Goal: Information Seeking & Learning: Learn about a topic

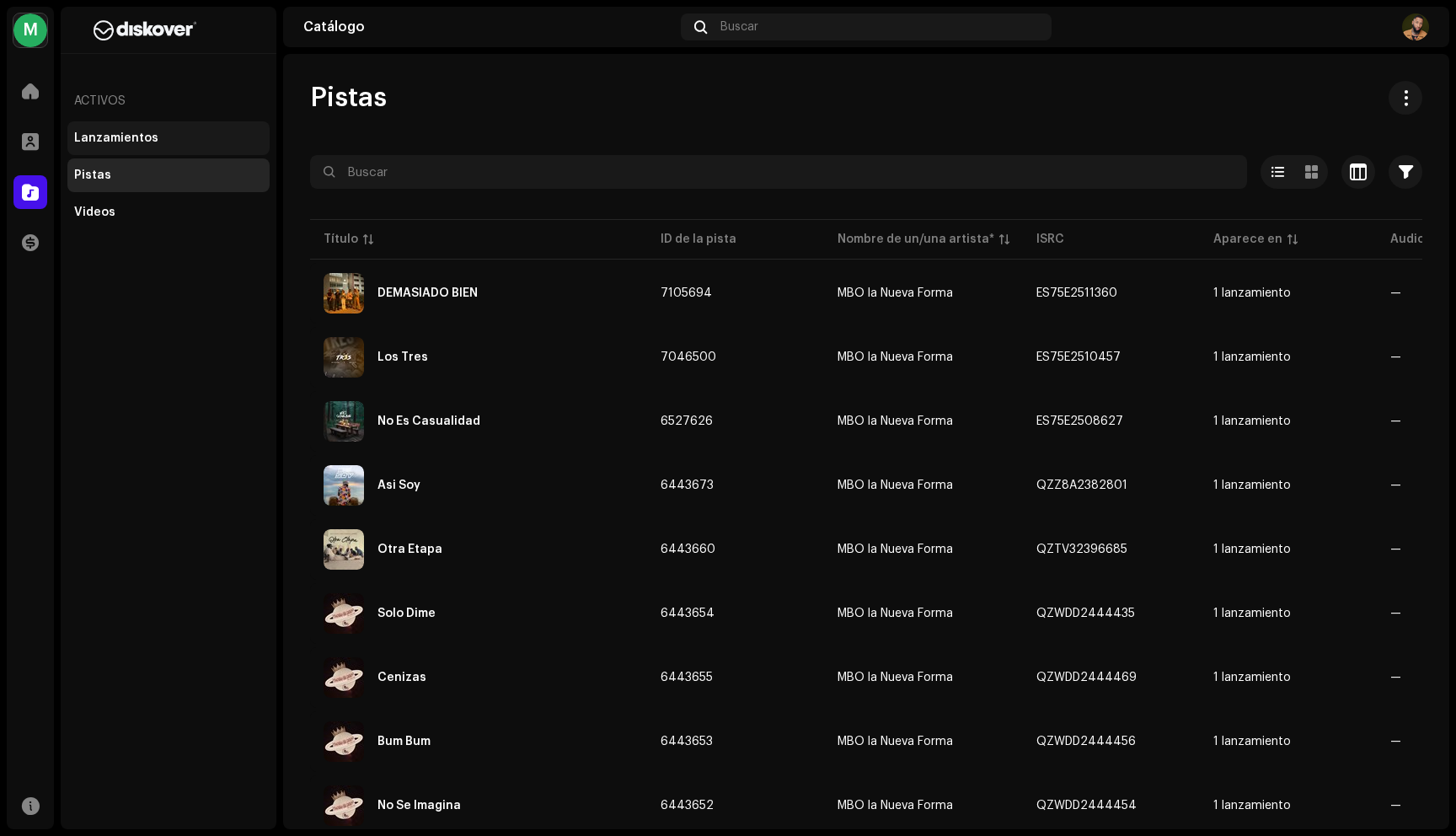
click at [123, 135] on div "Lanzamientos" at bounding box center [116, 138] width 84 height 14
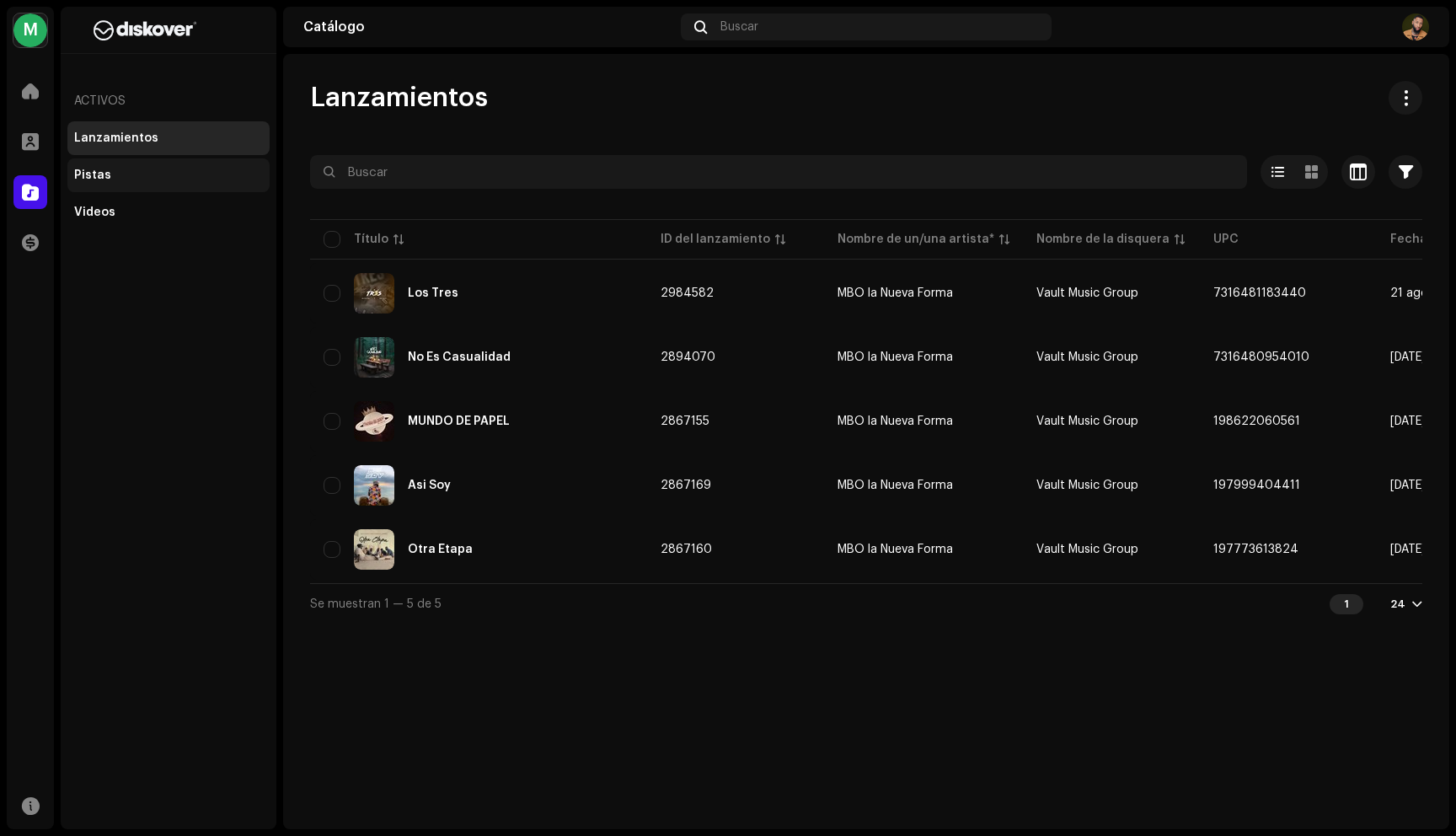
click at [98, 175] on div "Pistas" at bounding box center [92, 175] width 37 height 14
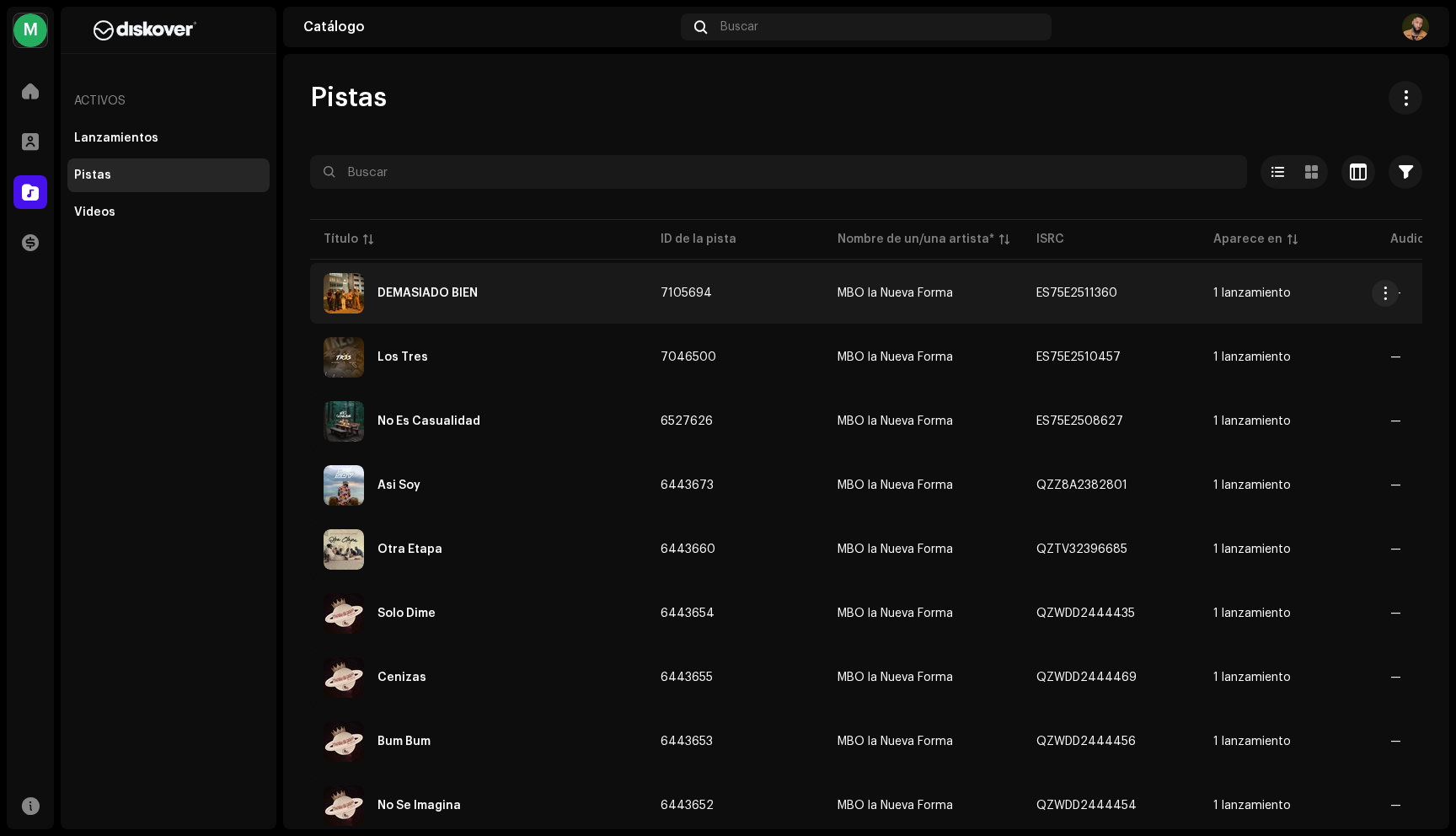
click at [448, 299] on div "DEMASIADO BIEN" at bounding box center [478, 293] width 310 height 40
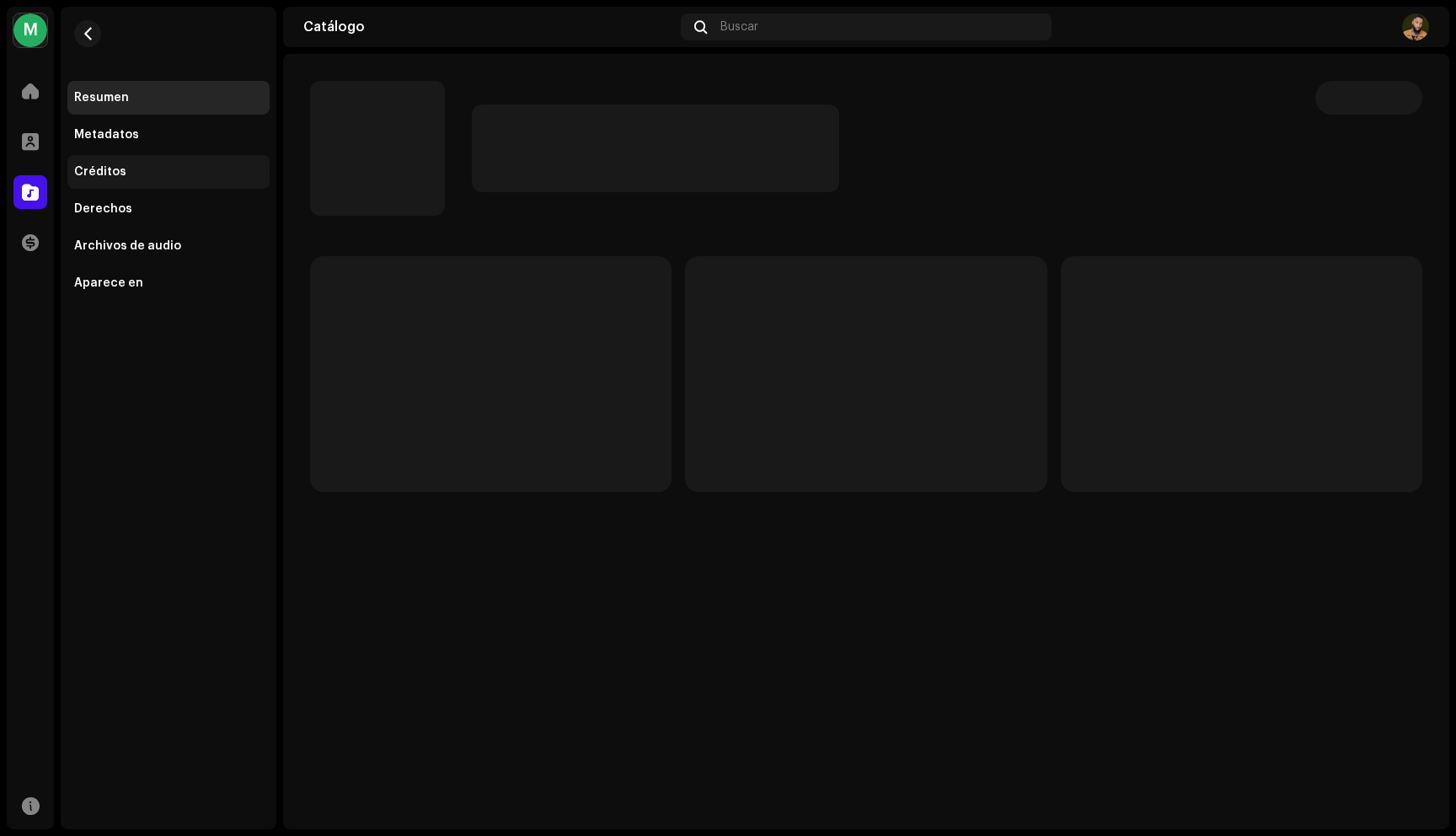
click at [114, 175] on div "Créditos" at bounding box center [100, 172] width 52 height 14
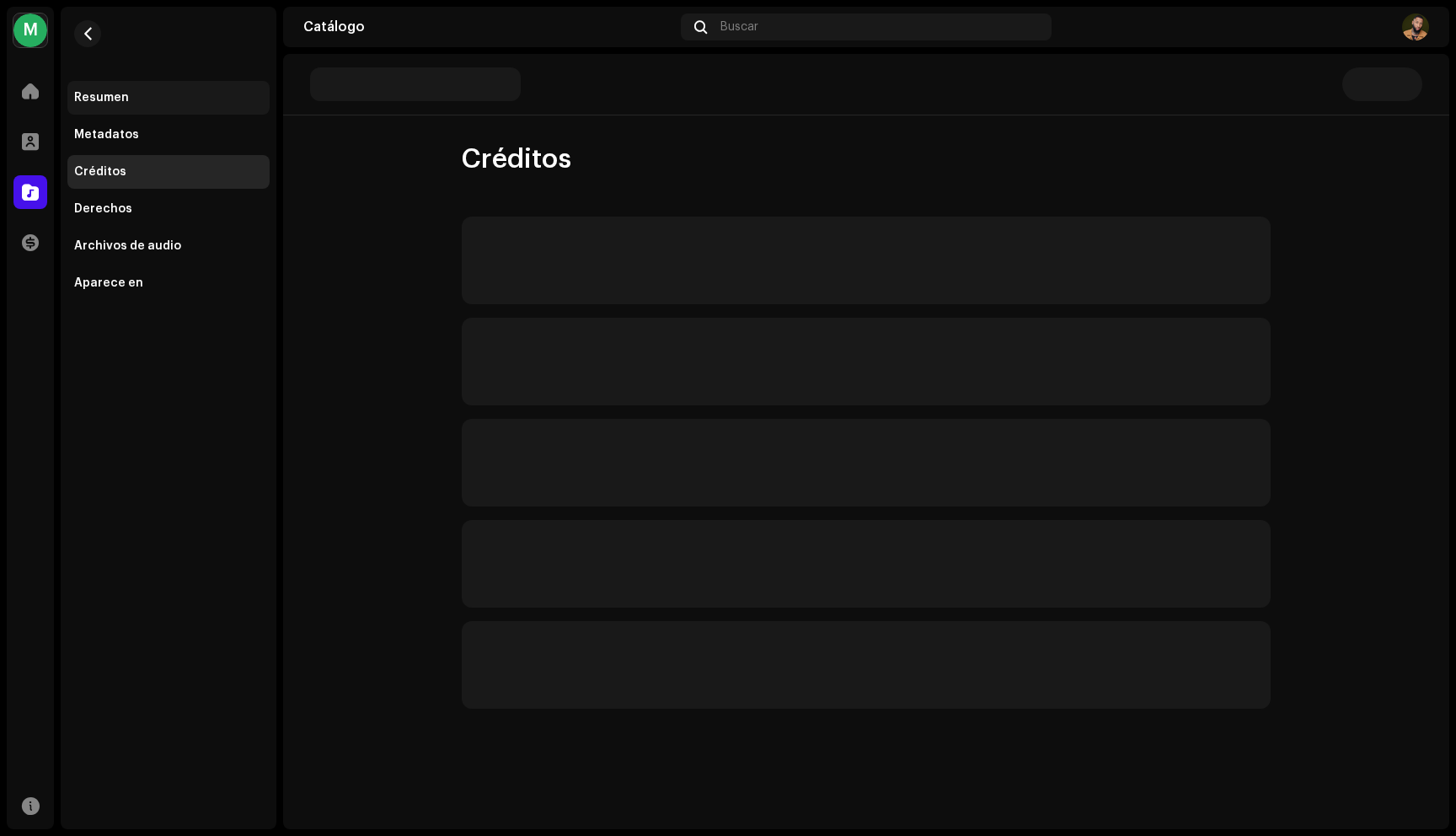
click at [113, 102] on div "Resumen" at bounding box center [101, 98] width 55 height 14
